Goal: Task Accomplishment & Management: Complete application form

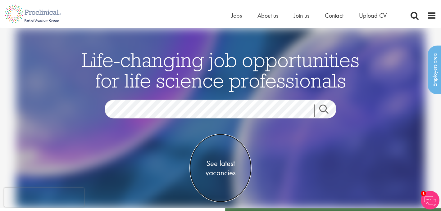
click at [220, 168] on span "See latest vacancies" at bounding box center [221, 168] width 62 height 19
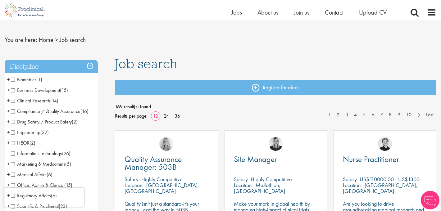
scroll to position [10, 0]
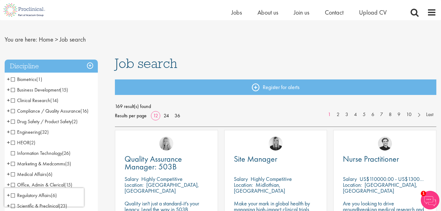
click at [13, 101] on span "Clinical Research" at bounding box center [30, 100] width 39 height 7
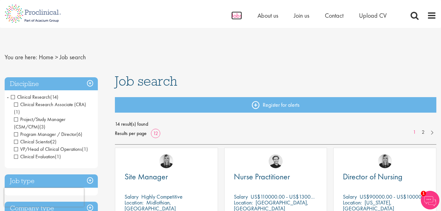
click at [235, 17] on span "Jobs" at bounding box center [237, 16] width 11 height 8
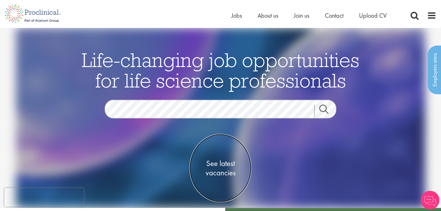
click at [221, 170] on span "See latest vacancies" at bounding box center [221, 168] width 62 height 19
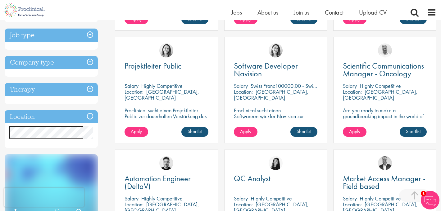
scroll to position [217, 0]
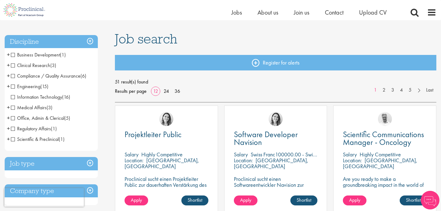
scroll to position [39, 0]
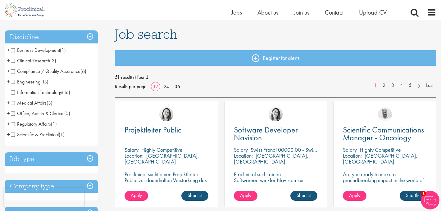
click at [12, 61] on span "Clinical Research" at bounding box center [30, 61] width 39 height 7
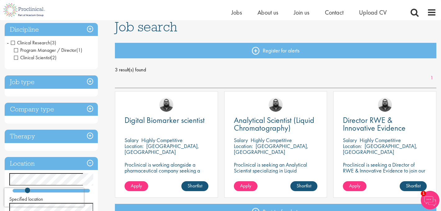
scroll to position [46, 0]
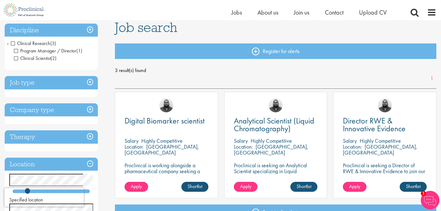
click at [14, 43] on span "Clinical Research" at bounding box center [30, 43] width 39 height 7
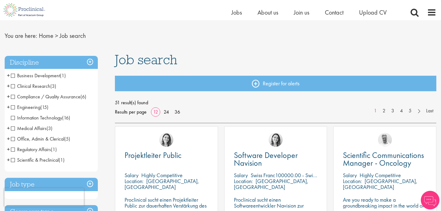
scroll to position [17, 0]
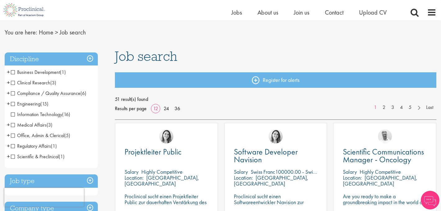
click at [13, 146] on span "Regulatory Affairs" at bounding box center [31, 146] width 40 height 7
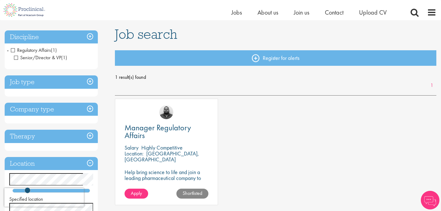
scroll to position [40, 0]
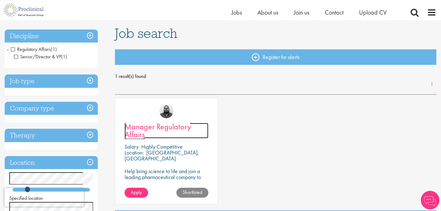
click at [166, 127] on span "Manager Regulatory Affairs" at bounding box center [158, 131] width 67 height 18
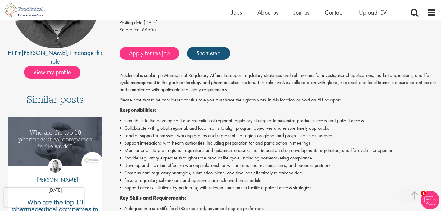
scroll to position [98, 0]
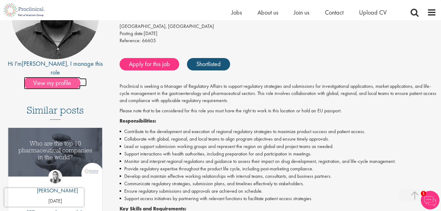
click at [57, 77] on span "View my profile" at bounding box center [52, 83] width 57 height 12
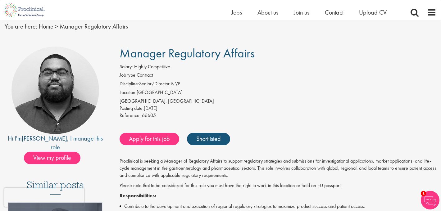
scroll to position [21, 0]
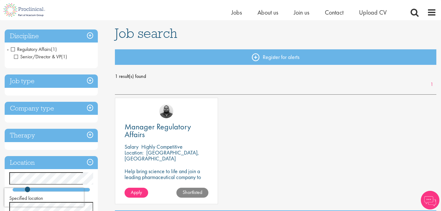
scroll to position [40, 0]
click at [277, 149] on div "Manager Regulatory Affairs Salary Highly Competitive Location: Zürich, Switzerl…" at bounding box center [276, 154] width 328 height 113
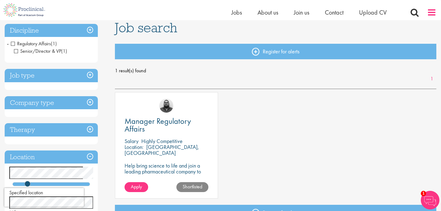
click at [431, 14] on span at bounding box center [431, 12] width 9 height 9
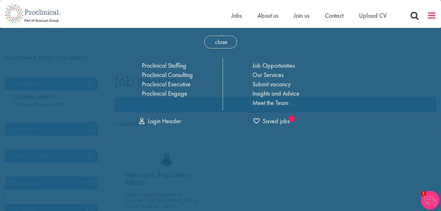
scroll to position [0, 0]
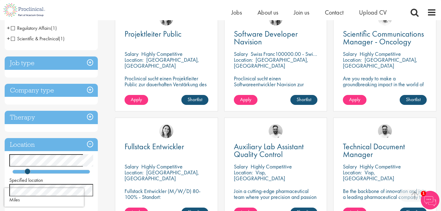
scroll to position [109, 0]
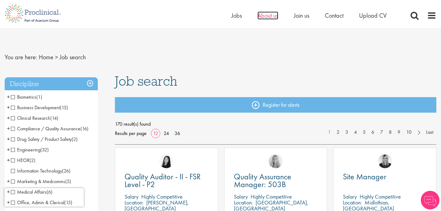
click at [272, 15] on span "About us" at bounding box center [268, 16] width 21 height 8
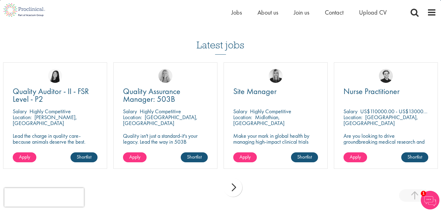
scroll to position [1112, 0]
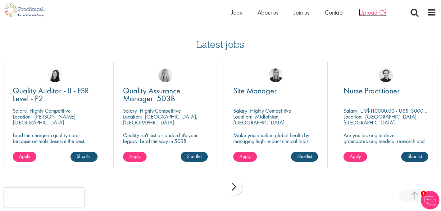
click at [372, 13] on span "Upload CV" at bounding box center [373, 12] width 28 height 8
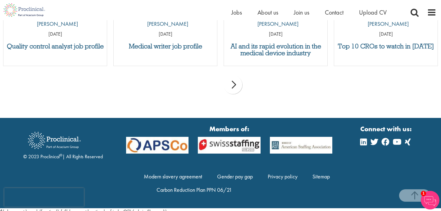
scroll to position [695, 0]
